Goal: Check status: Check status

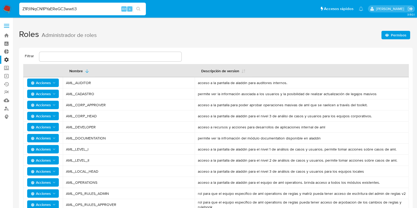
type input "Z1PJlNqCN1PYaEReGC3wwti3"
click at [141, 7] on button "search-icon" at bounding box center [138, 8] width 11 height 7
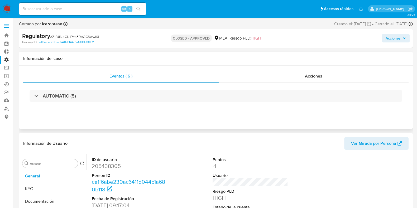
select select "10"
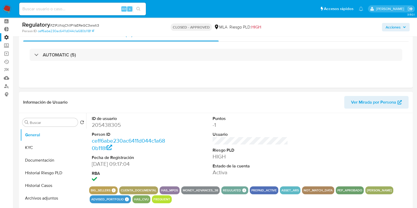
scroll to position [33, 0]
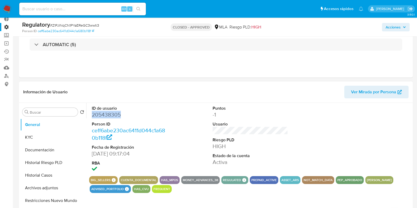
drag, startPoint x: 124, startPoint y: 114, endPoint x: 90, endPoint y: 113, distance: 34.0
click at [90, 113] on div "ID de usuario 205438305 Person ID ceff6abe230ac6411d044c1a680b118f Fecha de Reg…" at bounding box center [129, 139] width 81 height 73
copy dd "205438305"
click at [47, 134] on button "KYC" at bounding box center [51, 137] width 62 height 13
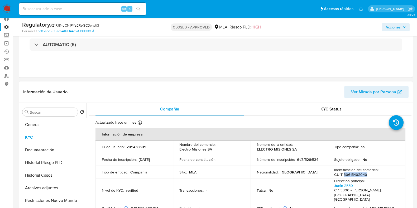
drag, startPoint x: 370, startPoint y: 175, endPoint x: 342, endPoint y: 176, distance: 27.7
click at [342, 176] on div "Identificación del comercio : CUIT 30615402040" at bounding box center [366, 171] width 65 height 9
copy p "30615402040"
drag, startPoint x: 152, startPoint y: 147, endPoint x: 126, endPoint y: 146, distance: 26.1
click at [126, 146] on div "ID de usuario : 205438305" at bounding box center [134, 147] width 65 height 5
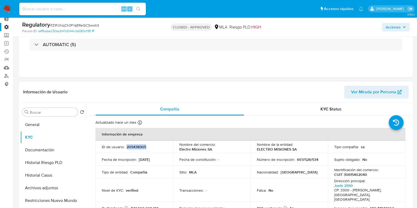
copy p "205438305"
drag, startPoint x: 286, startPoint y: 148, endPoint x: 252, endPoint y: 150, distance: 34.9
click at [252, 151] on td "Nombre de la entidad : ELECTRO MISIONES SA" at bounding box center [290, 147] width 78 height 13
copy p "ELECTRO MISIONES SA"
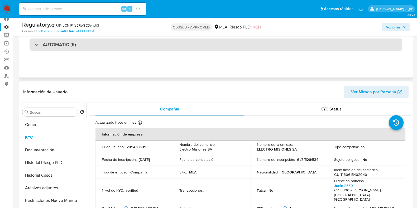
click at [89, 41] on div "AUTOMATIC (5)" at bounding box center [216, 44] width 373 height 12
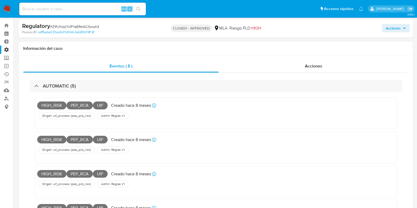
scroll to position [0, 0]
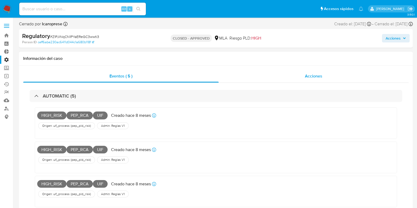
click at [312, 77] on span "Acciones" at bounding box center [313, 76] width 17 height 6
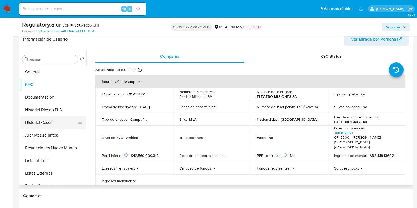
scroll to position [132, 0]
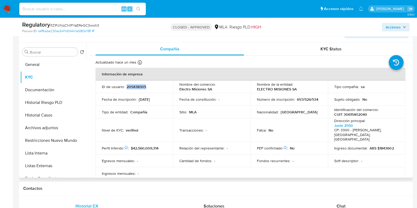
drag, startPoint x: 149, startPoint y: 88, endPoint x: 126, endPoint y: 83, distance: 23.1
click at [126, 83] on td "ID de usuario : 205438305" at bounding box center [134, 86] width 78 height 13
copy p "205438305"
click at [96, 7] on input at bounding box center [82, 9] width 127 height 7
paste input "516871603"
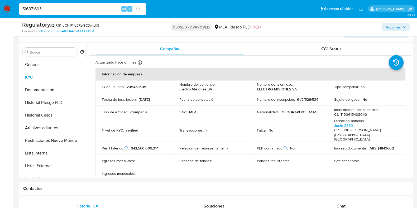
type input "516871603"
click at [140, 6] on button "search-icon" at bounding box center [138, 8] width 11 height 7
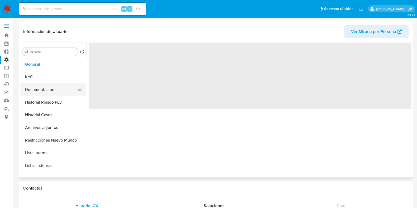
click at [52, 89] on button "Documentación" at bounding box center [51, 89] width 62 height 13
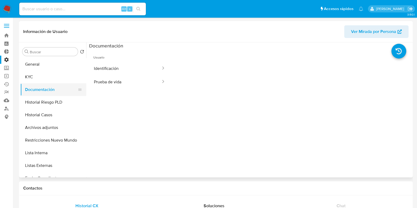
select select "10"
click at [40, 103] on button "Historial Riesgo PLD" at bounding box center [51, 102] width 62 height 13
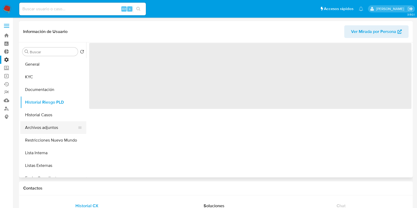
click at [48, 128] on button "Archivos adjuntos" at bounding box center [51, 127] width 62 height 13
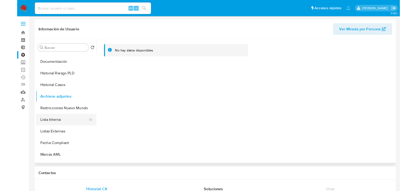
scroll to position [33, 0]
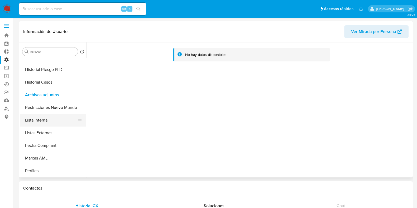
click at [48, 119] on button "Lista Interna" at bounding box center [51, 120] width 62 height 13
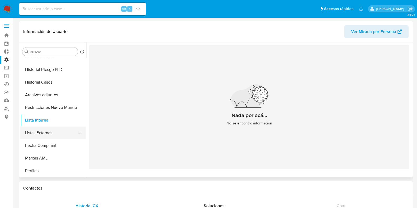
click at [55, 137] on button "Listas Externas" at bounding box center [51, 133] width 62 height 13
